Goal: Information Seeking & Learning: Get advice/opinions

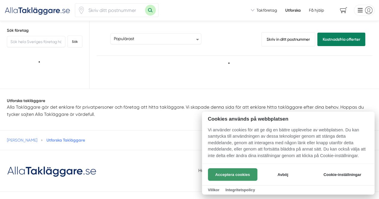
click at [220, 178] on button "Acceptera cookies" at bounding box center [232, 175] width 49 height 13
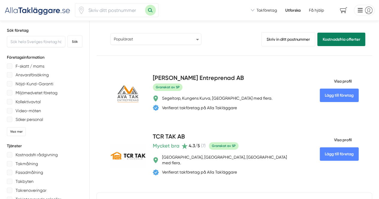
click at [159, 40] on select "Populärast Högst omdöme Flest omdömen Senaste uppdaterade Nyaste företaget på A…" at bounding box center [155, 38] width 91 height 11
select select "highest-reviews"
click at [110, 35] on select "Populärast Högst omdöme Flest omdömen Senaste uppdaterade Nyaste företaget på A…" at bounding box center [155, 38] width 91 height 11
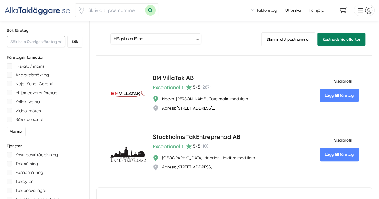
click at [47, 46] on input "text" at bounding box center [36, 41] width 58 height 11
type input "jhc"
click at [67, 36] on button "Sök" at bounding box center [74, 42] width 15 height 12
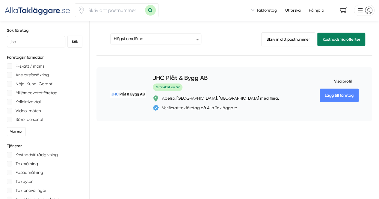
click at [184, 83] on h4 "JHC Plåt & Bygg AB" at bounding box center [180, 79] width 55 height 10
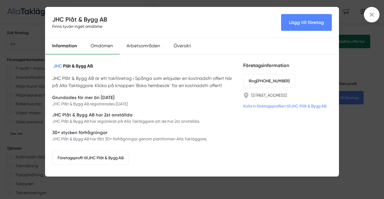
click at [100, 43] on div "Omdömen" at bounding box center [102, 46] width 36 height 16
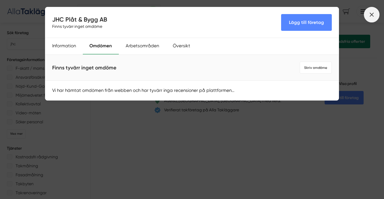
click at [369, 13] on icon at bounding box center [371, 14] width 7 height 7
